Goal: Transaction & Acquisition: Purchase product/service

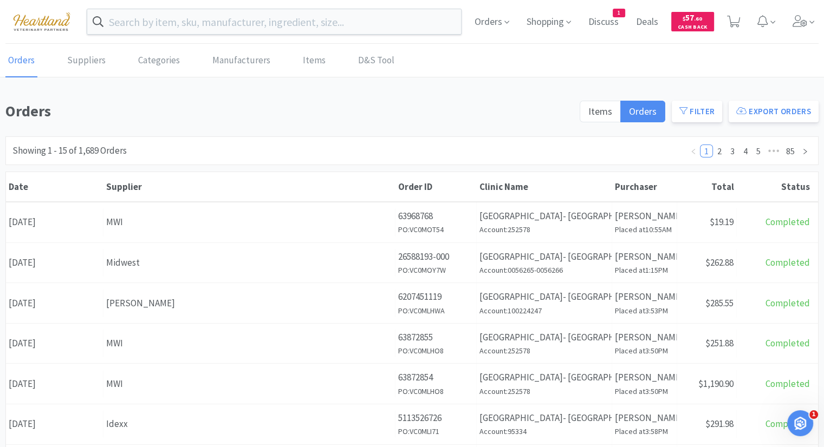
click at [22, 61] on link "Orders" at bounding box center [21, 60] width 32 height 33
click at [805, 23] on icon at bounding box center [799, 21] width 15 height 12
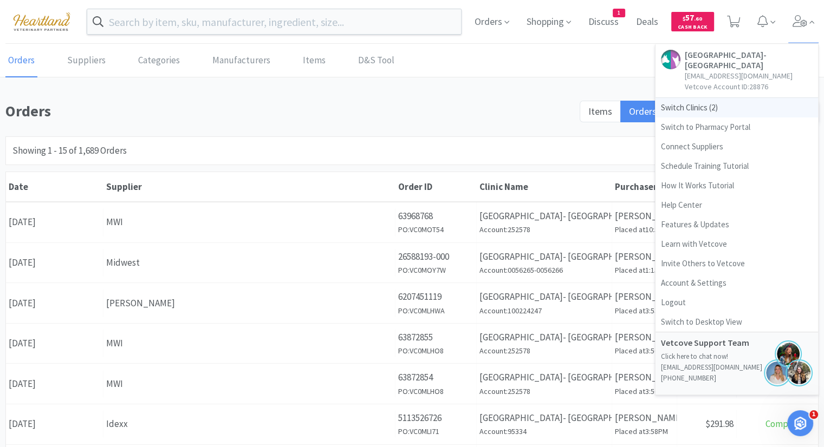
click at [697, 111] on span "Switch Clinics ( 2 )" at bounding box center [736, 108] width 163 height 20
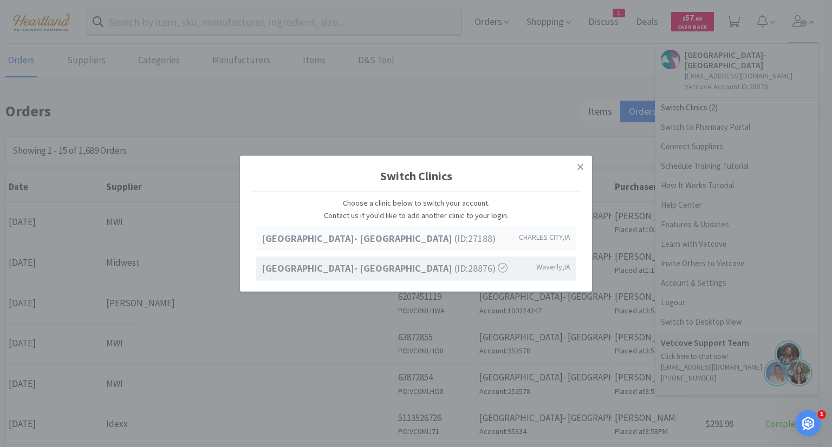
click at [474, 241] on span "Ave of the Saints Animal Hospital- Charles City (ID: 27188 )" at bounding box center [379, 239] width 234 height 16
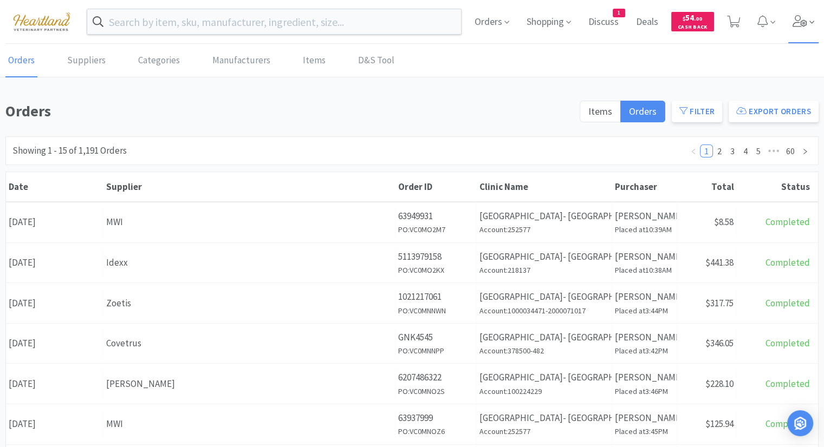
click at [804, 26] on icon at bounding box center [799, 21] width 15 height 12
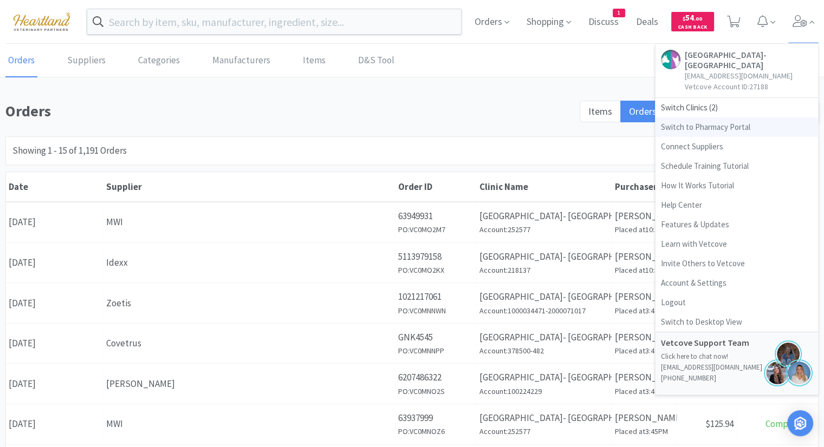
click at [730, 128] on link "Switch to Pharmacy Portal" at bounding box center [736, 128] width 163 height 20
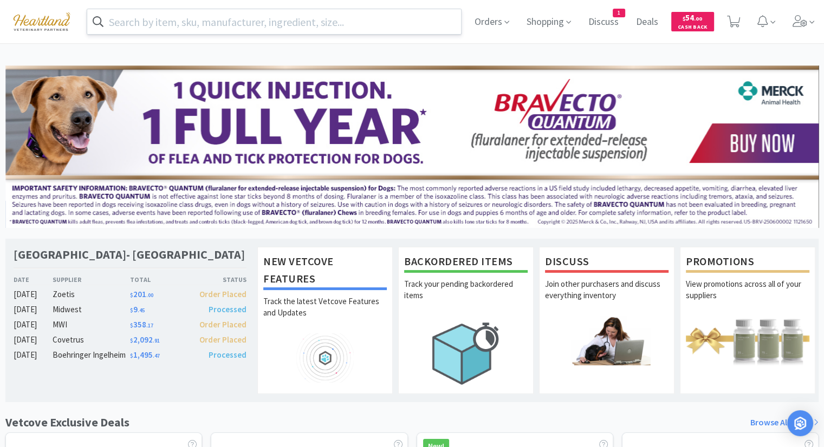
click at [267, 22] on input "text" at bounding box center [274, 21] width 374 height 25
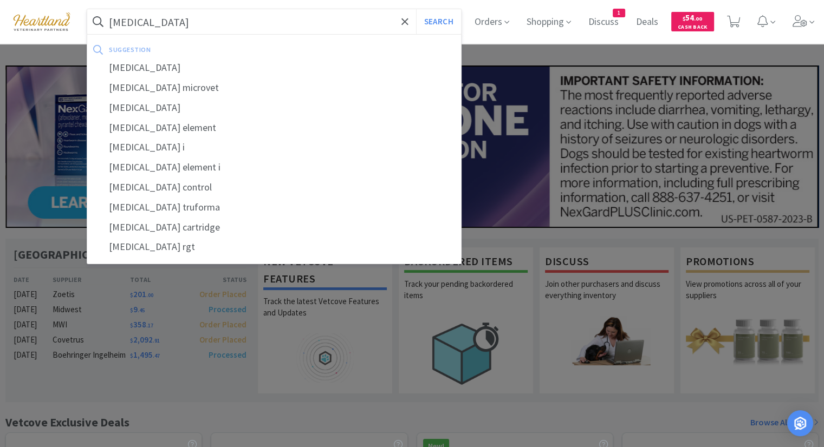
type input "[MEDICAL_DATA]"
click at [416, 9] on button "Search" at bounding box center [438, 21] width 45 height 25
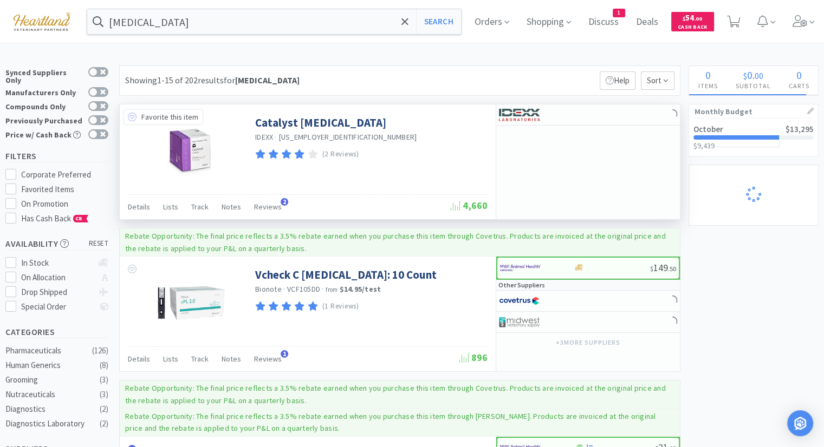
click at [131, 116] on icon at bounding box center [132, 117] width 9 height 9
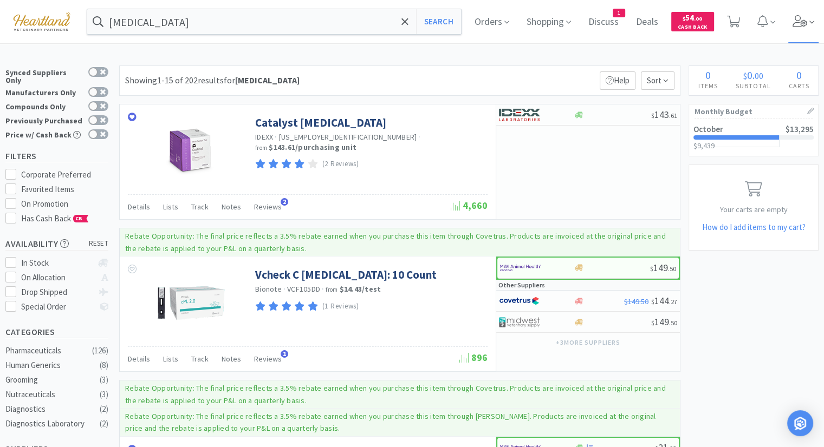
click at [808, 18] on icon at bounding box center [799, 21] width 15 height 12
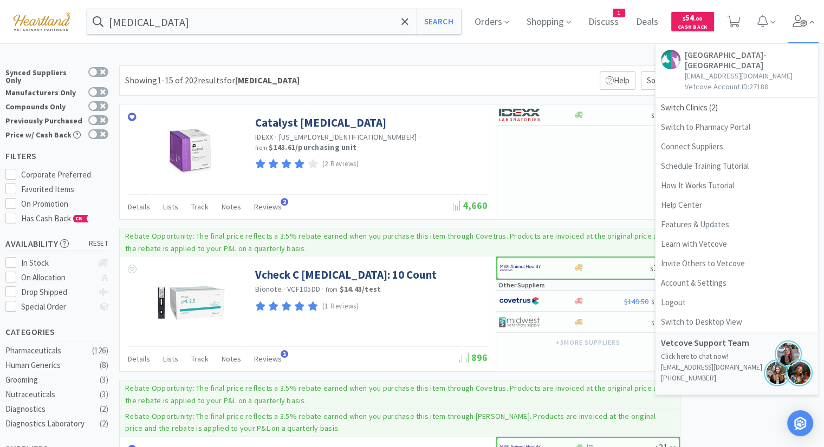
click at [808, 18] on icon at bounding box center [799, 21] width 15 height 12
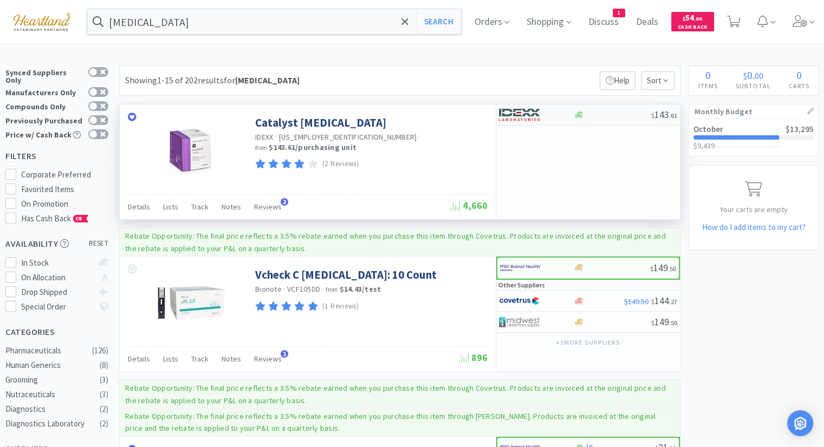
click at [667, 112] on span "$ 143 . 61" at bounding box center [664, 114] width 26 height 12
select select "1"
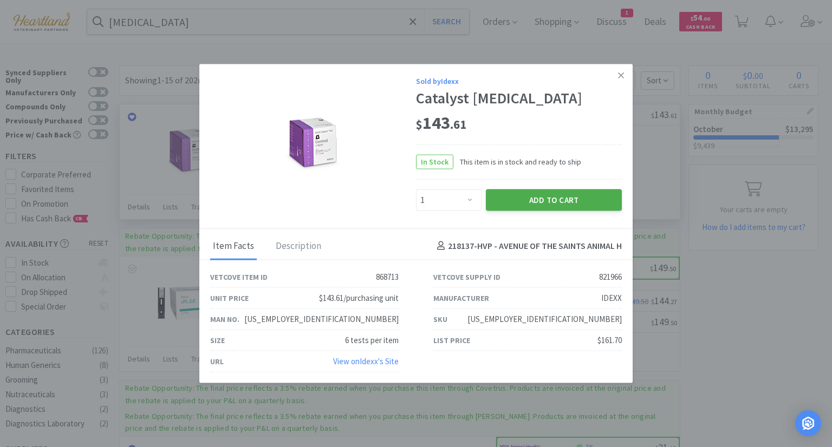
click at [544, 204] on button "Add to Cart" at bounding box center [554, 200] width 136 height 22
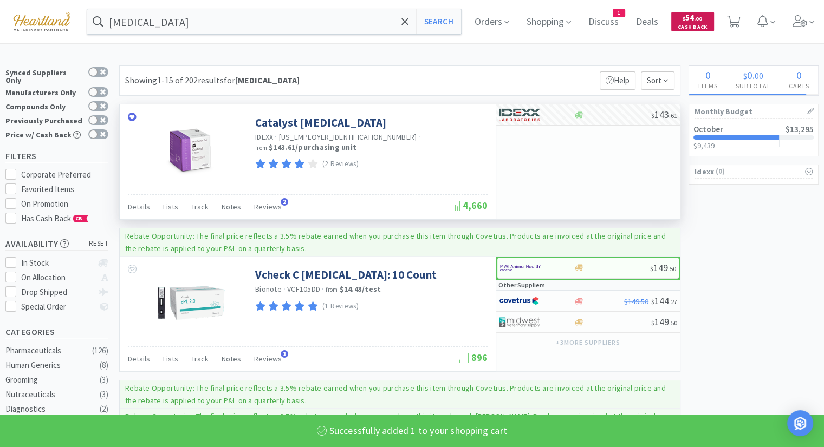
select select "1"
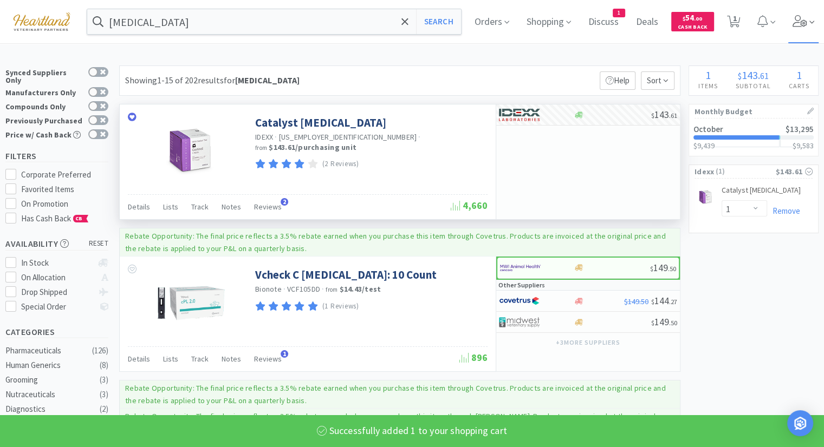
click at [805, 22] on icon at bounding box center [799, 21] width 15 height 12
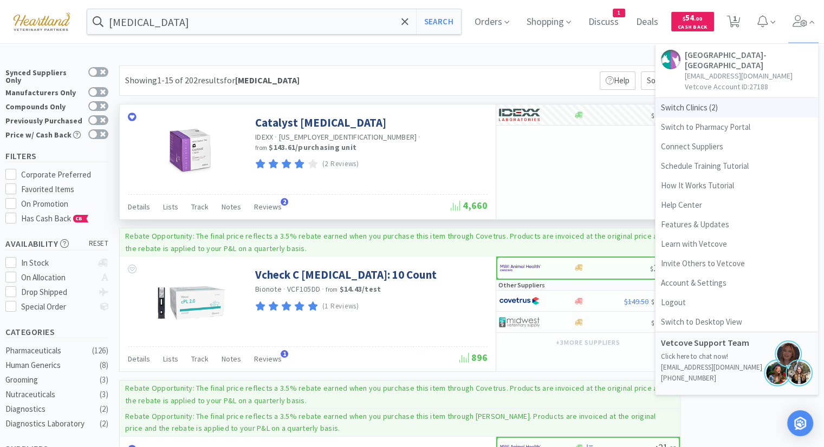
click at [676, 108] on span "Switch Clinics ( 2 )" at bounding box center [736, 108] width 163 height 20
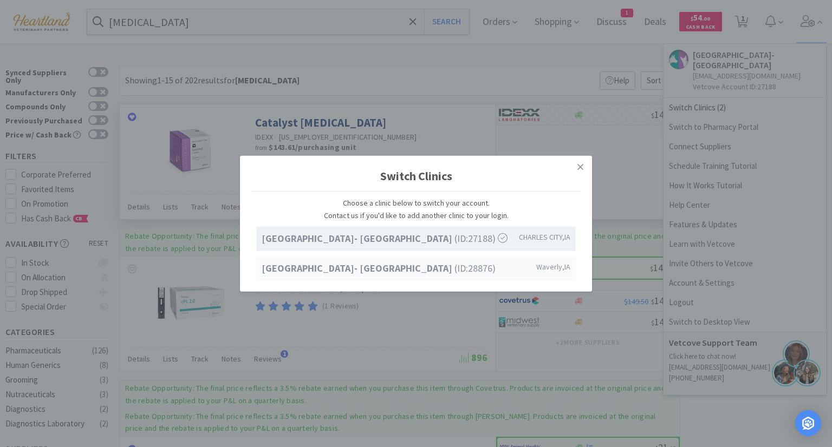
click at [459, 270] on span "Ave of the Saints Animal Hospital- Waverly (ID: 28876 )" at bounding box center [379, 269] width 234 height 16
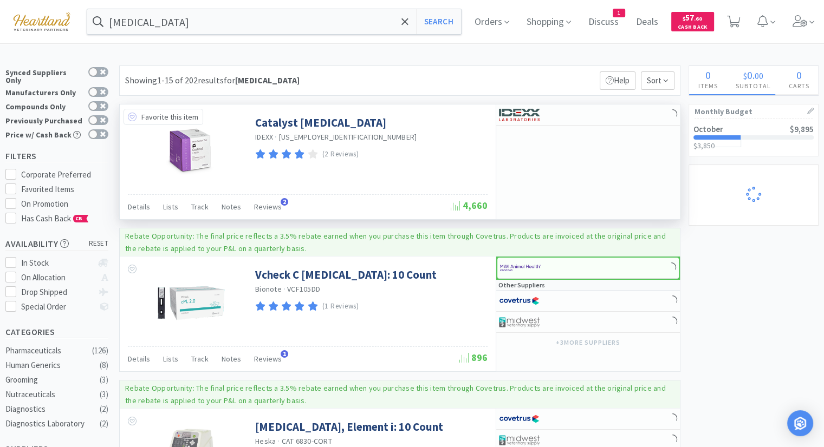
click at [134, 118] on icon at bounding box center [132, 117] width 9 height 9
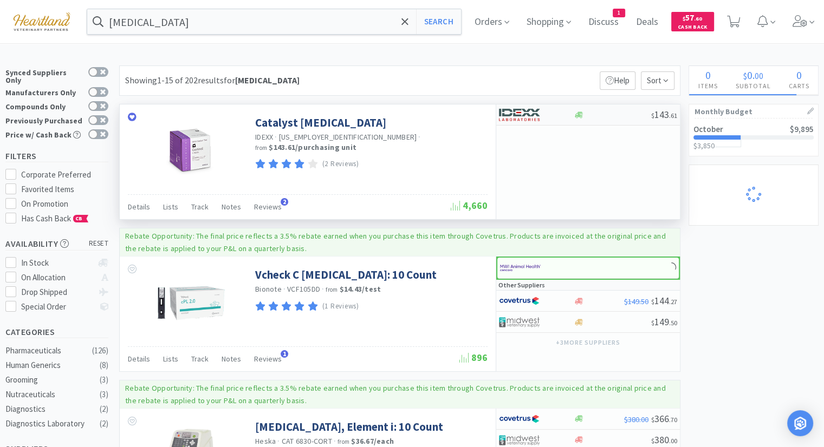
click at [540, 108] on div at bounding box center [529, 115] width 60 height 18
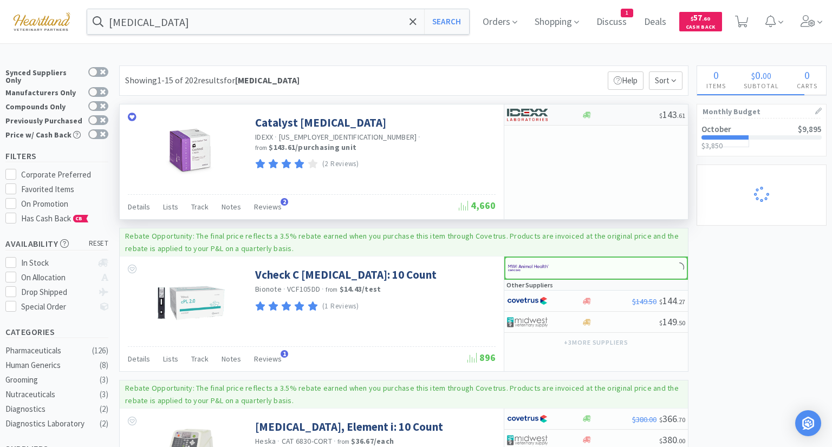
select select "1"
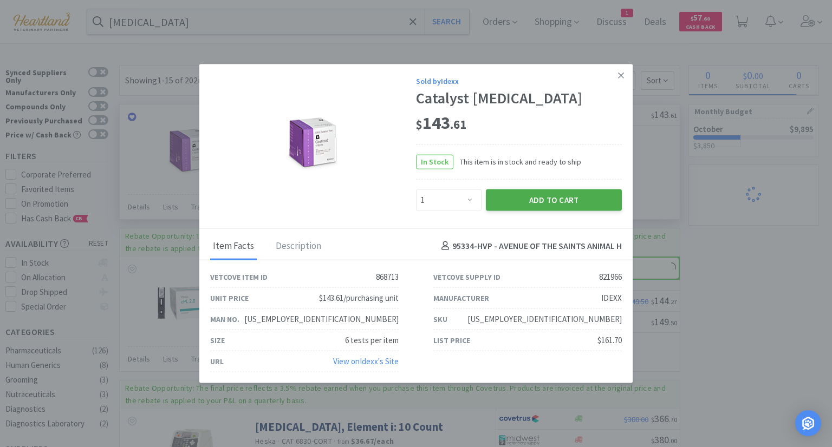
click at [550, 203] on button "Add to Cart" at bounding box center [554, 200] width 136 height 22
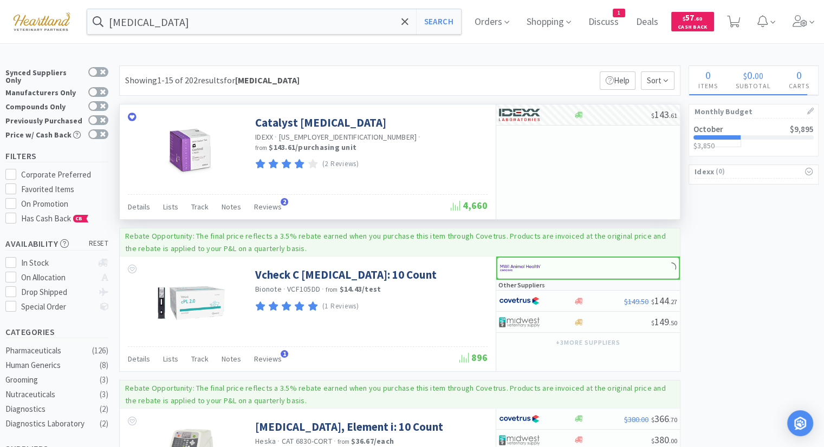
select select "1"
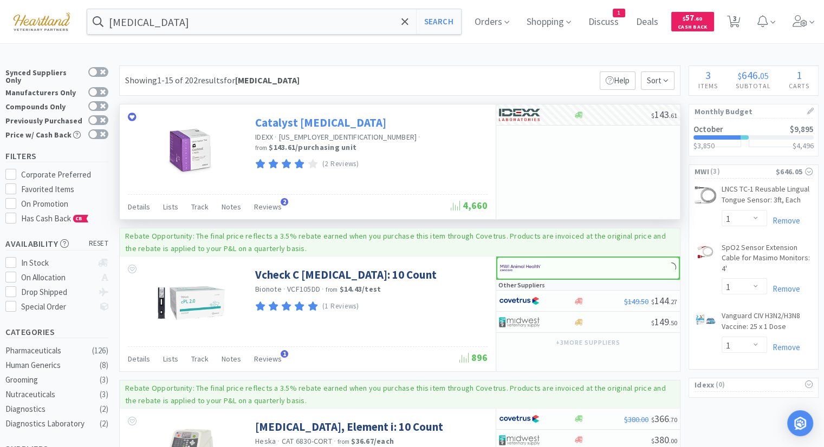
click at [310, 124] on link "Catalyst [MEDICAL_DATA]" at bounding box center [320, 122] width 131 height 15
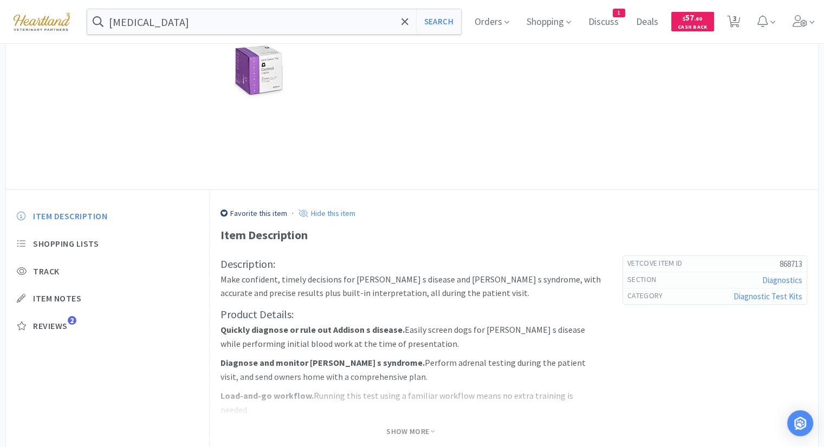
scroll to position [213, 0]
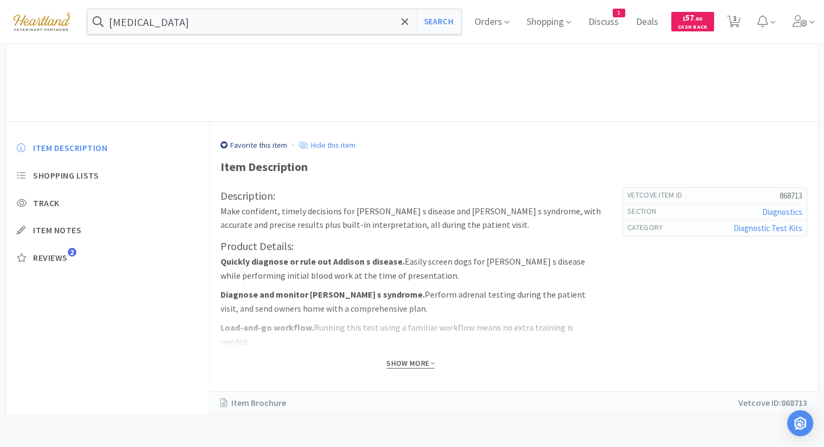
click at [418, 360] on span "Show More" at bounding box center [410, 364] width 48 height 10
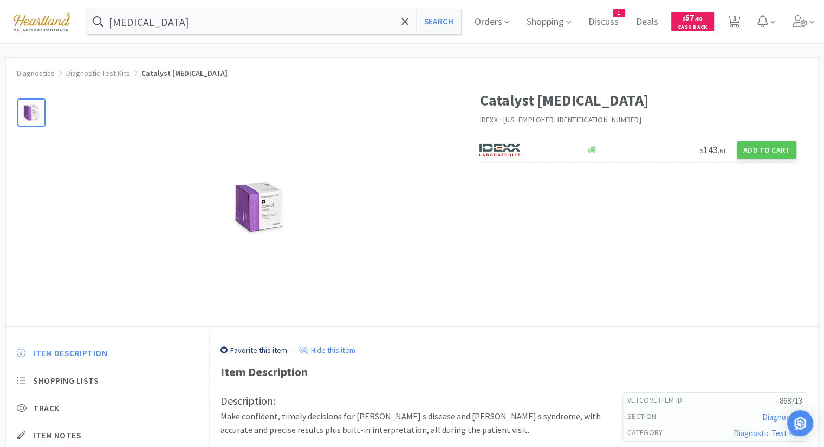
scroll to position [0, 0]
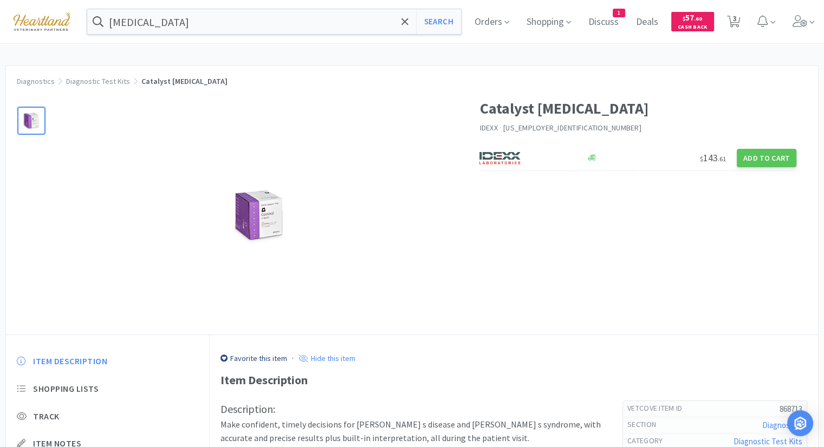
click at [263, 228] on img at bounding box center [258, 215] width 81 height 81
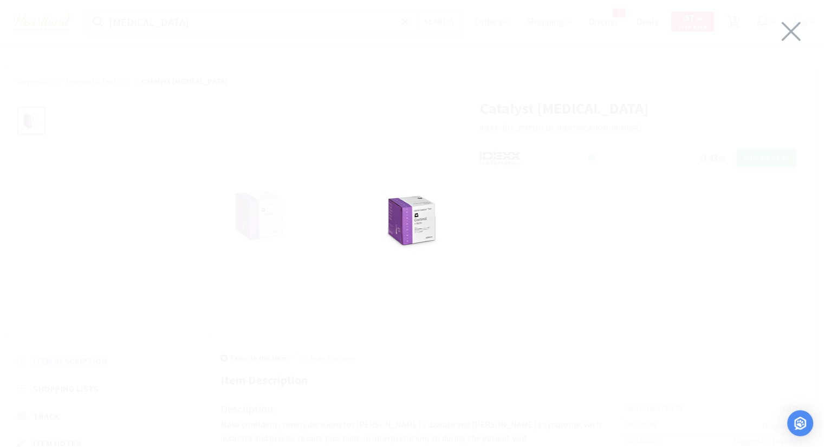
click at [413, 217] on img at bounding box center [411, 220] width 81 height 81
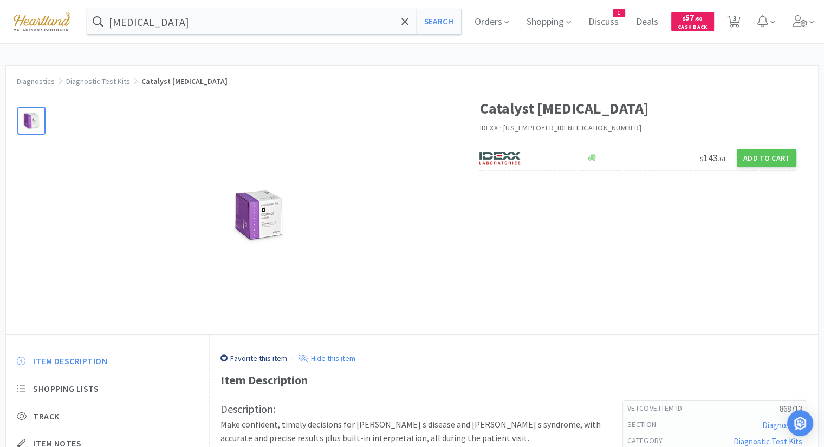
click at [419, 235] on div at bounding box center [259, 215] width 398 height 217
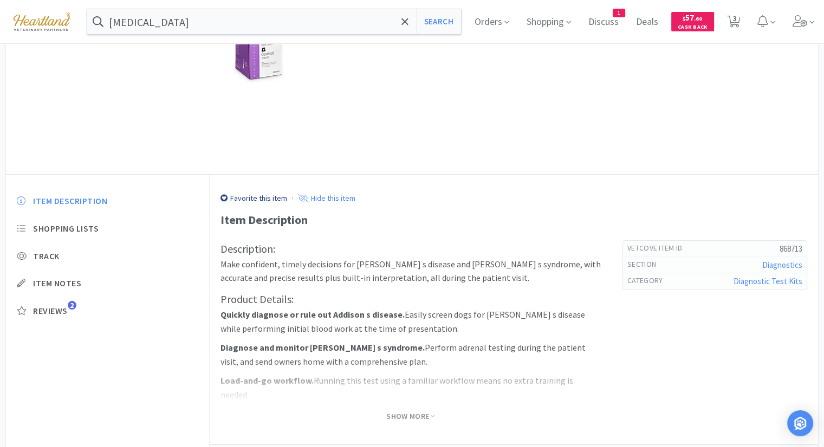
scroll to position [163, 0]
click at [412, 411] on span "Show More" at bounding box center [410, 415] width 48 height 10
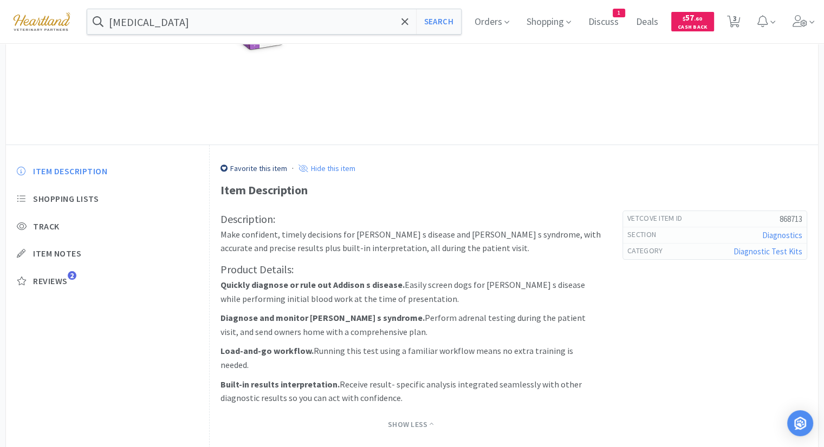
scroll to position [251, 0]
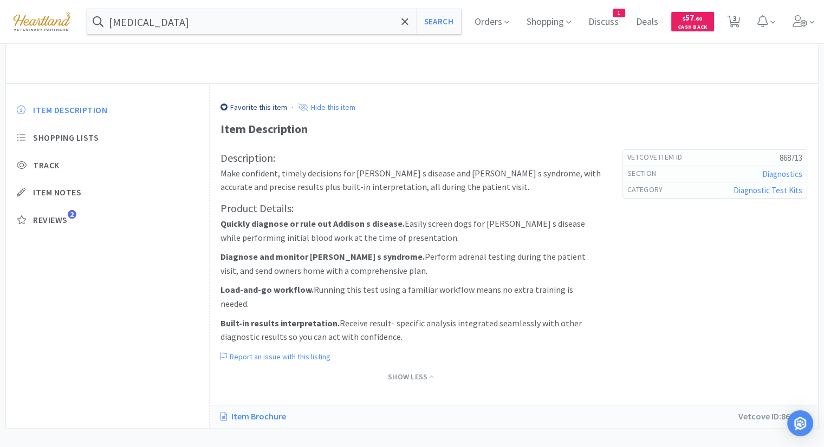
click at [256, 410] on link "Item Brochure" at bounding box center [258, 417] width 76 height 14
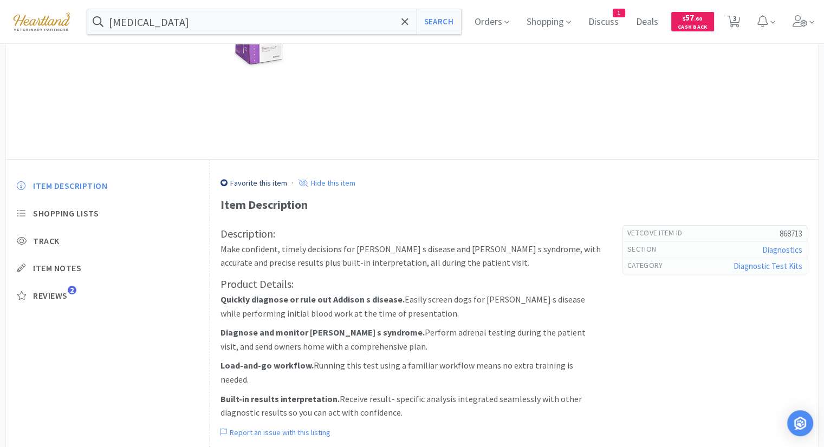
scroll to position [0, 0]
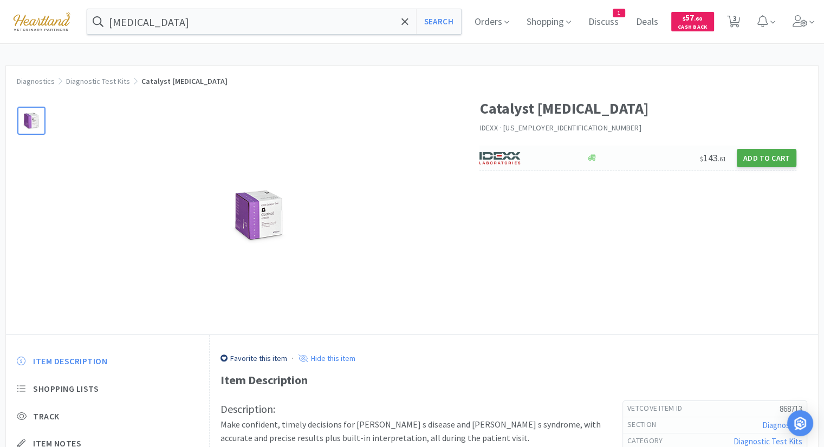
click at [770, 154] on button "Add to Cart" at bounding box center [767, 158] width 60 height 18
select select "1"
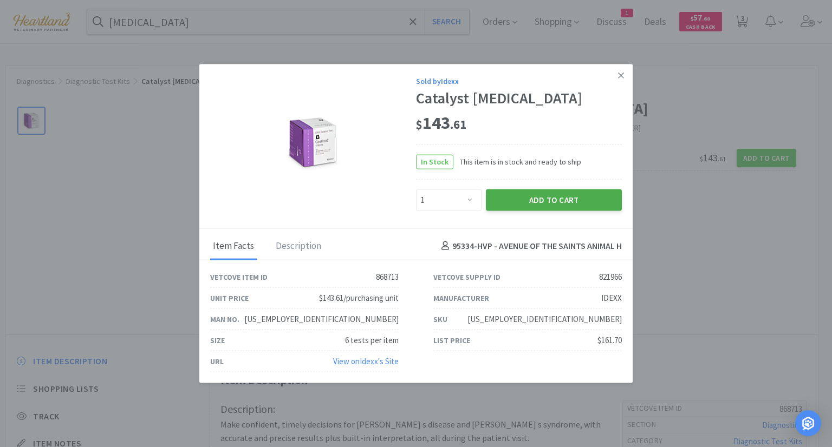
click at [554, 200] on button "Add to Cart" at bounding box center [554, 200] width 136 height 22
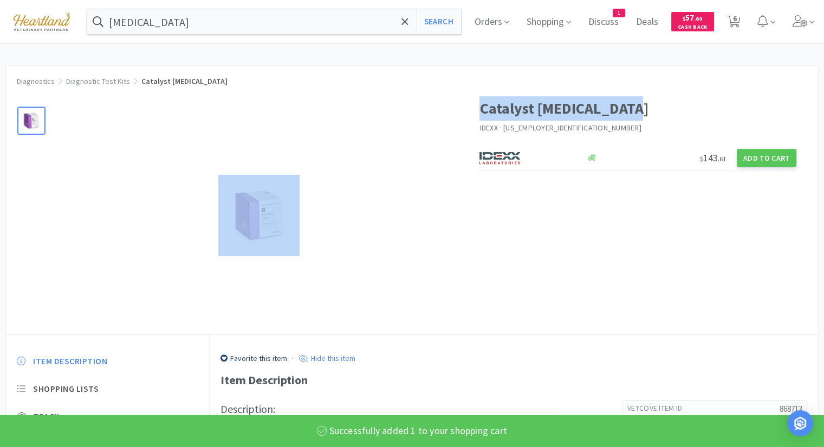
drag, startPoint x: 477, startPoint y: 107, endPoint x: 619, endPoint y: 102, distance: 142.5
click at [619, 102] on div "Catalyst [MEDICAL_DATA] IDEXX · [US_EMPLOYER_IDENTIFICATION_NUMBER] $ 143 . 61 …" at bounding box center [412, 210] width 812 height 249
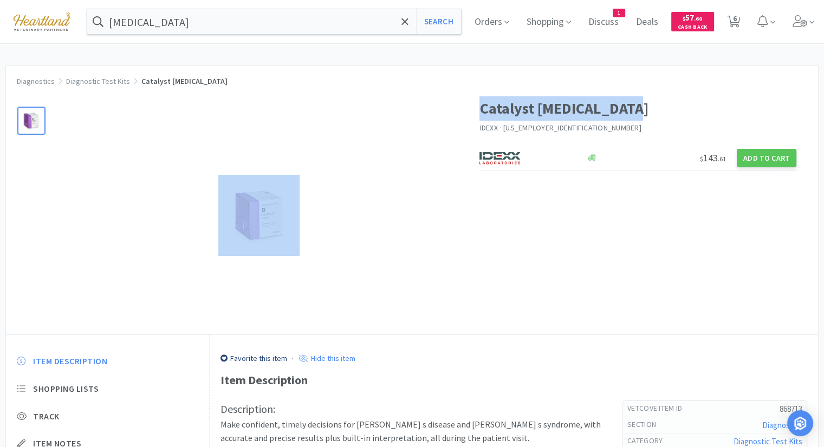
copy div "Catalyst [MEDICAL_DATA]"
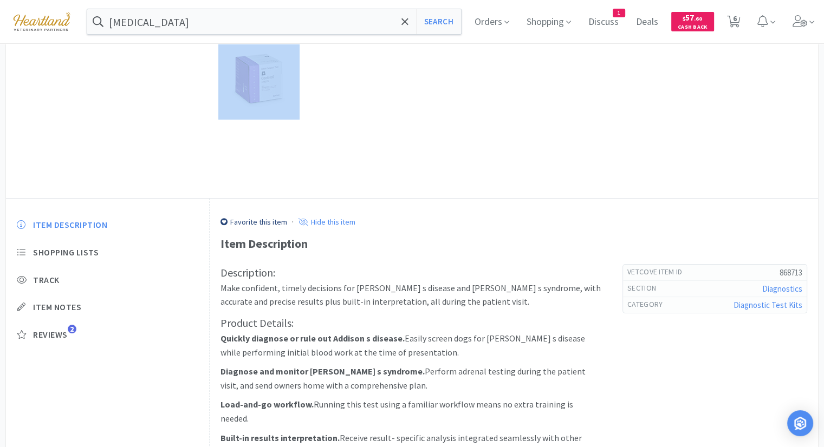
scroll to position [163, 0]
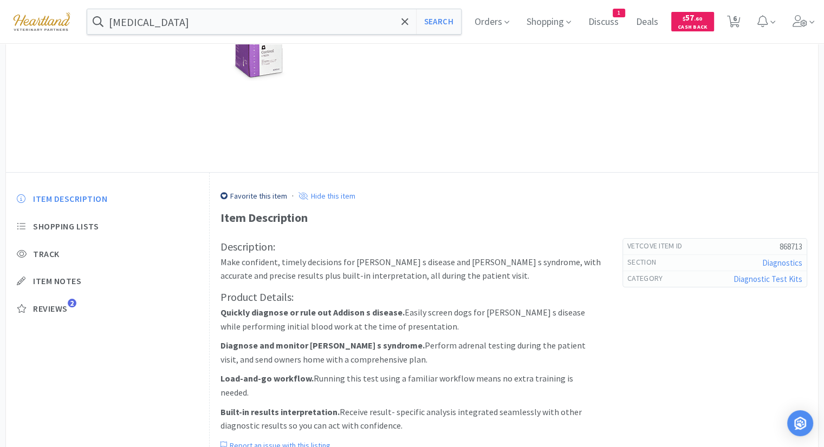
click at [397, 333] on p "Quickly diagnose or rule out Addison s disease. Easily screen dogs for [PERSON_…" at bounding box center [410, 320] width 380 height 28
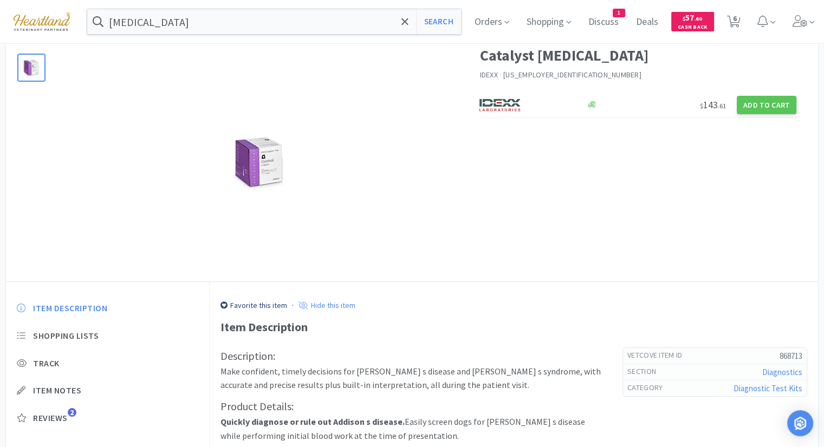
scroll to position [0, 0]
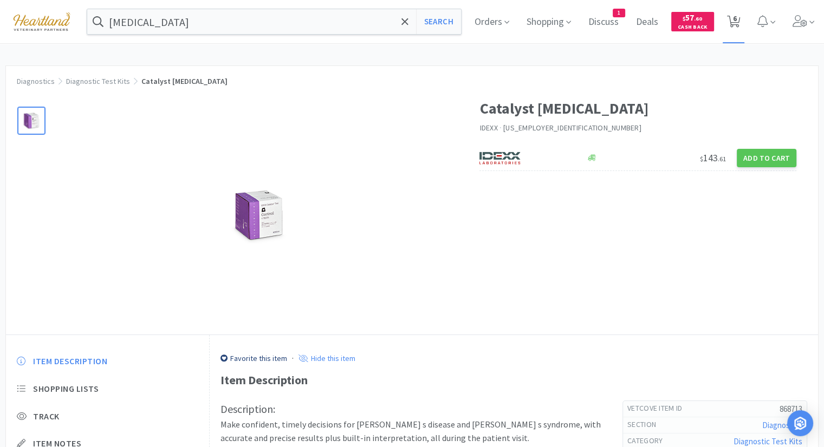
click at [740, 22] on icon at bounding box center [734, 22] width 14 height 12
select select "1"
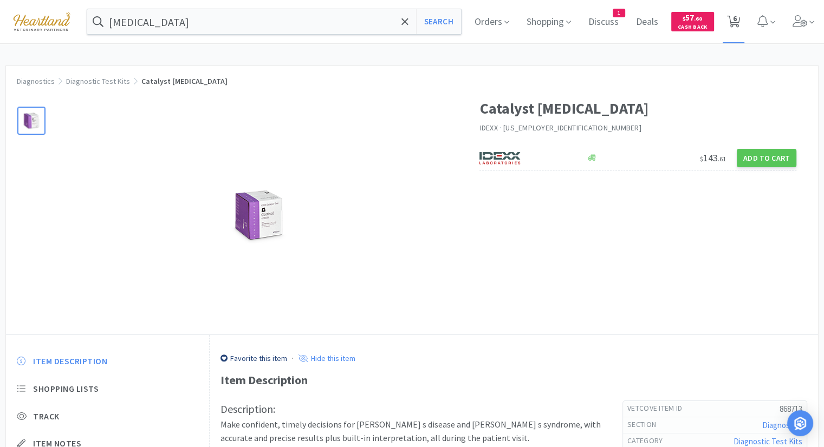
select select "1"
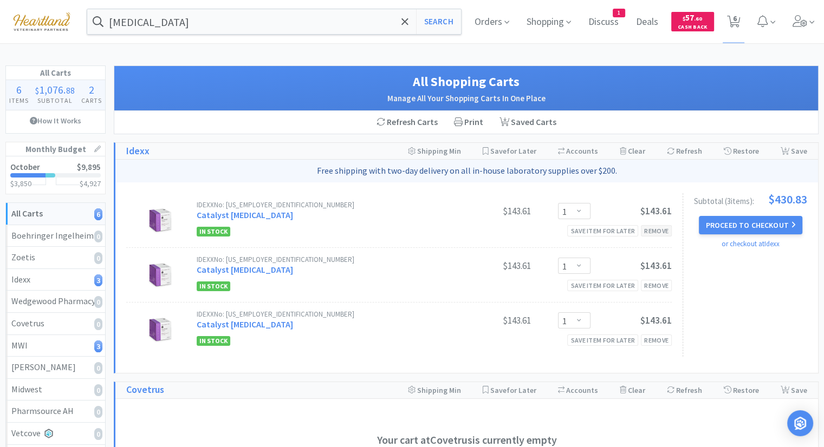
click at [652, 230] on div "Remove" at bounding box center [656, 230] width 31 height 11
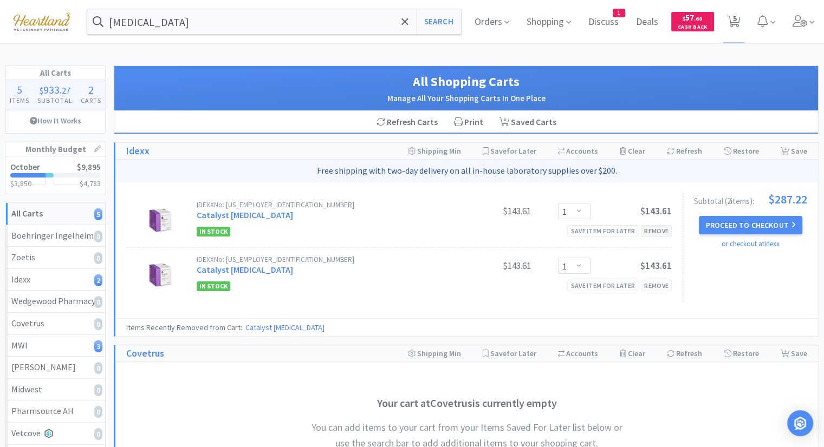
click at [659, 230] on div "Remove" at bounding box center [656, 230] width 31 height 11
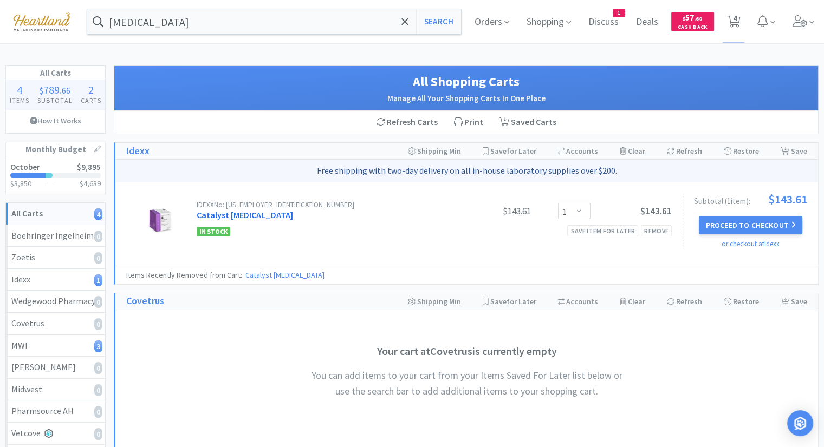
click at [255, 214] on link "Catalyst [MEDICAL_DATA]" at bounding box center [245, 215] width 96 height 11
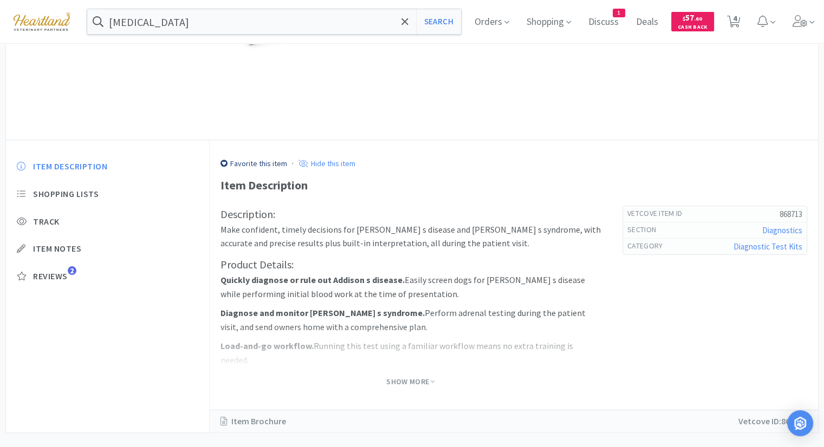
scroll to position [213, 0]
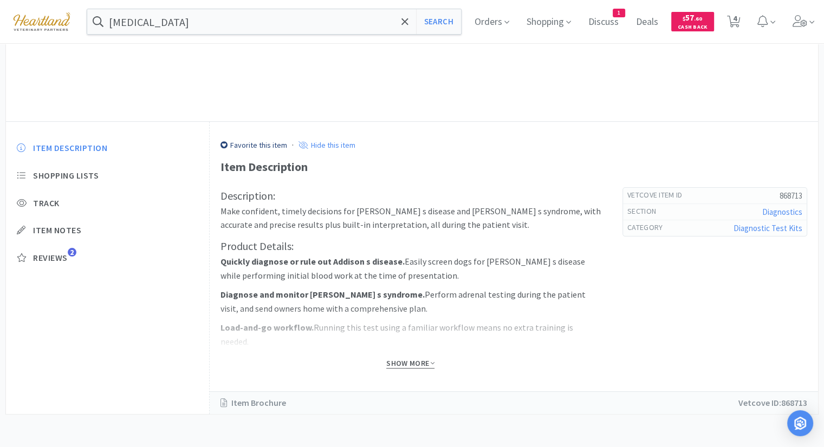
click at [409, 363] on span "Show More" at bounding box center [410, 364] width 48 height 10
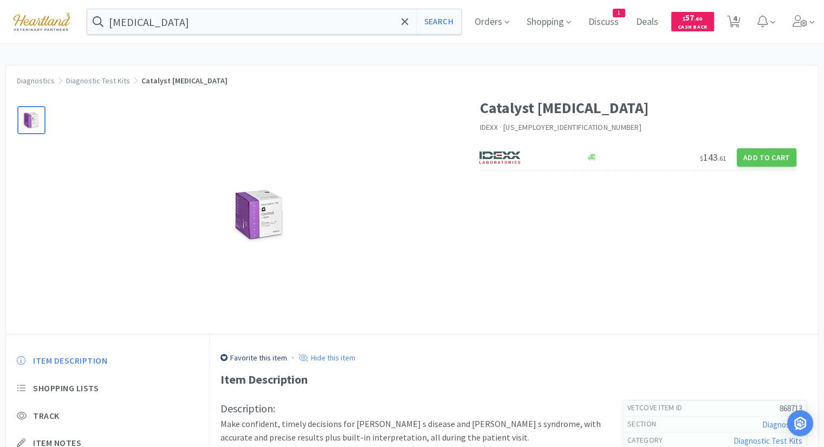
scroll to position [0, 0]
